Goal: Task Accomplishment & Management: Manage account settings

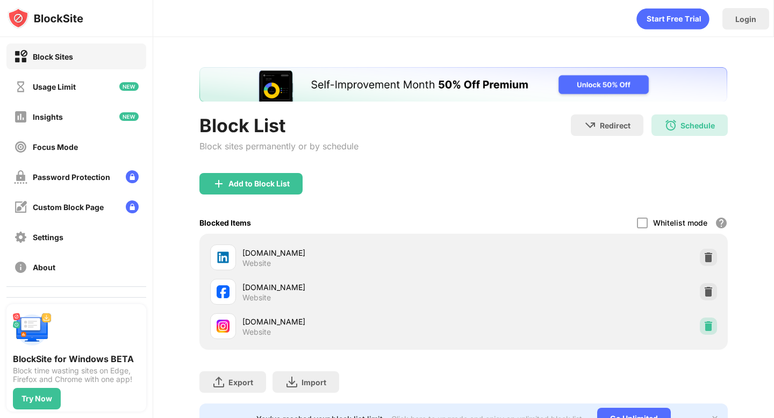
click at [703, 325] on img at bounding box center [708, 326] width 11 height 11
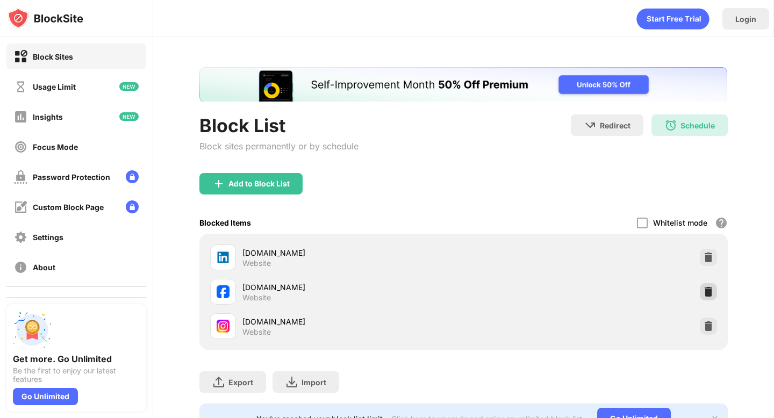
click at [703, 286] on img at bounding box center [708, 291] width 11 height 11
